Goal: Check status

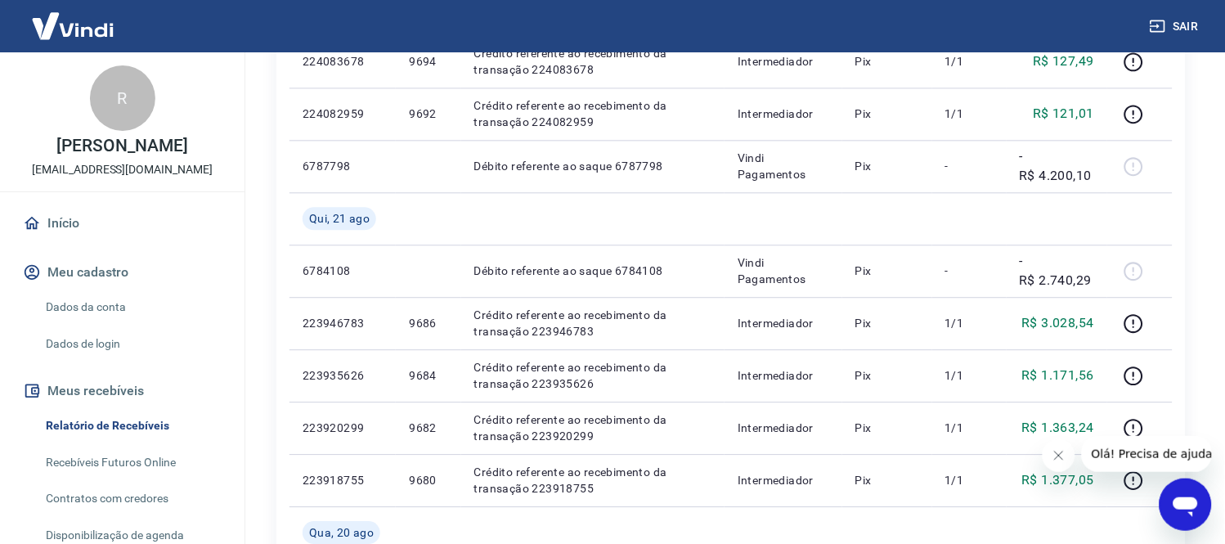
scroll to position [818, 0]
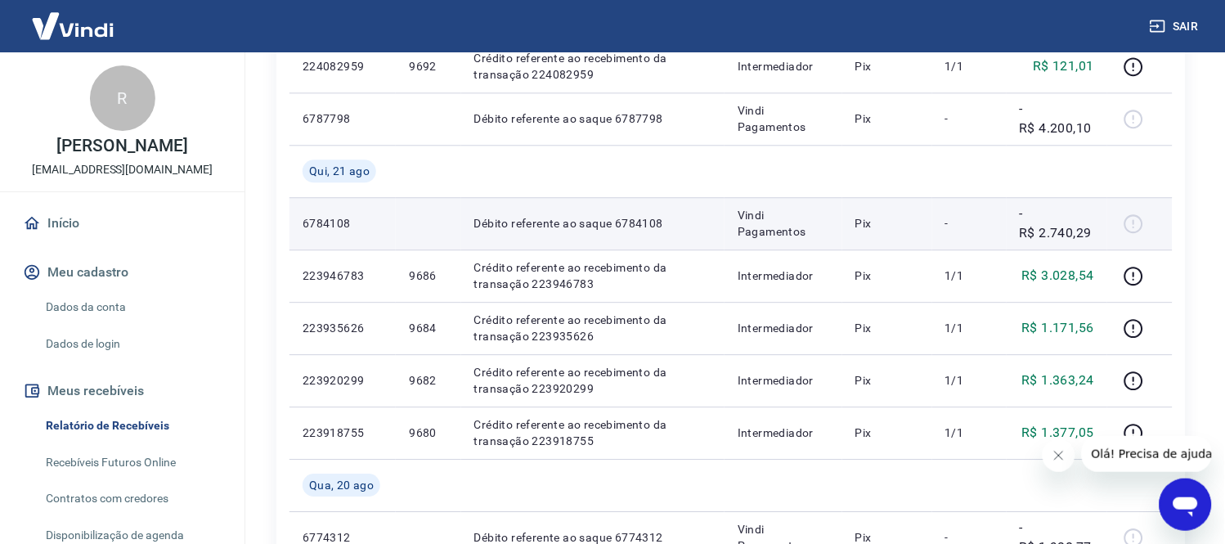
click at [1143, 229] on div at bounding box center [1140, 223] width 39 height 26
click at [1034, 227] on p "-R$ 2.740,29" at bounding box center [1057, 223] width 74 height 39
click at [349, 229] on p "6784108" at bounding box center [343, 223] width 80 height 16
click at [342, 227] on p "6784108" at bounding box center [343, 223] width 80 height 16
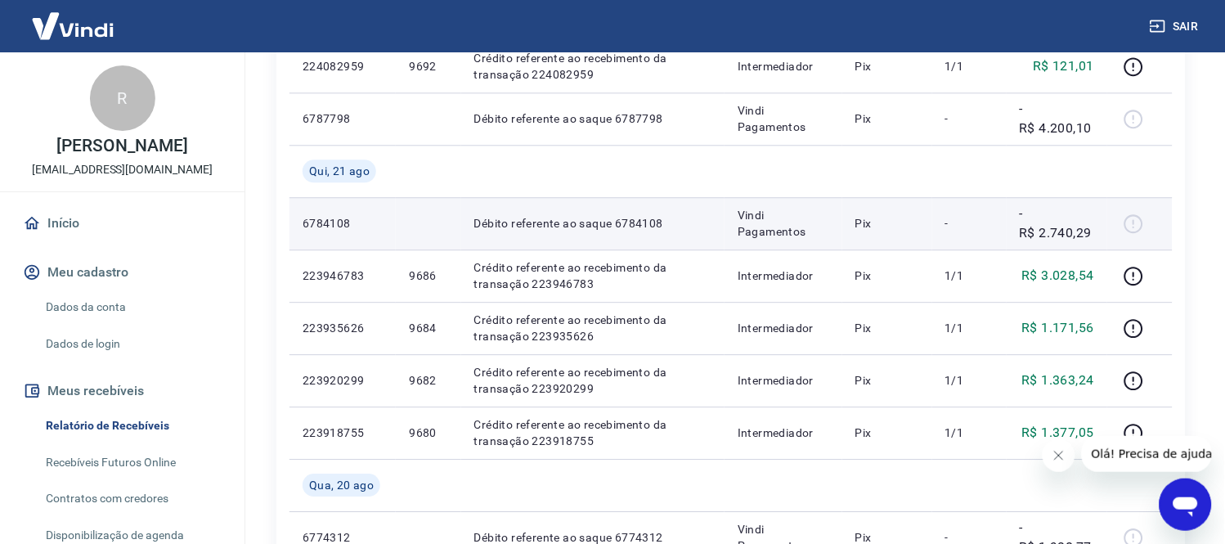
click at [631, 216] on p "Débito referente ao saque 6784108" at bounding box center [592, 223] width 237 height 16
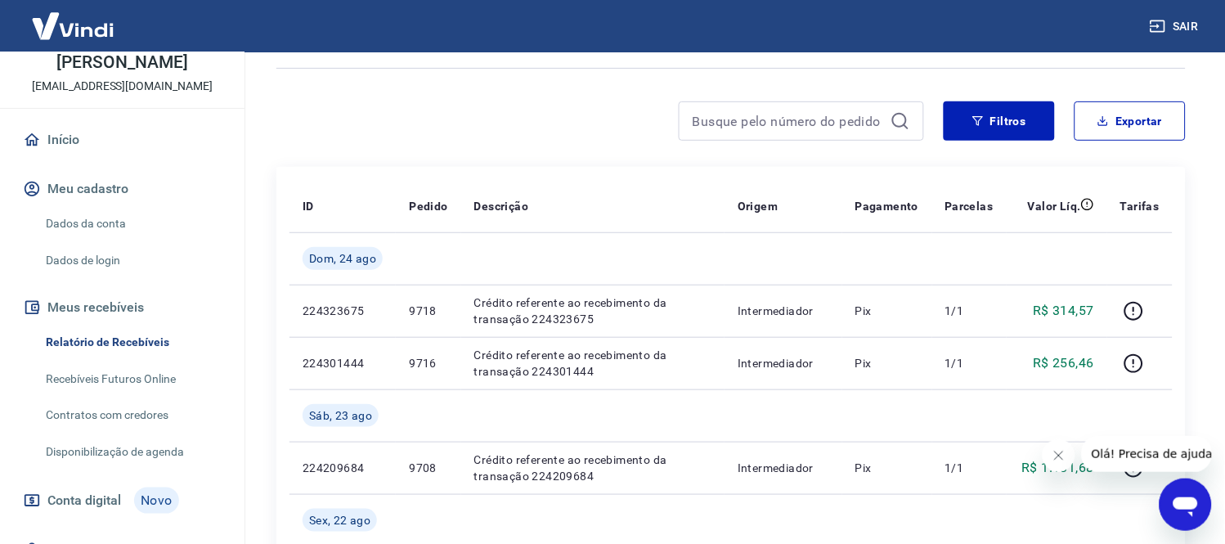
scroll to position [91, 0]
